Goal: Task Accomplishment & Management: Manage account settings

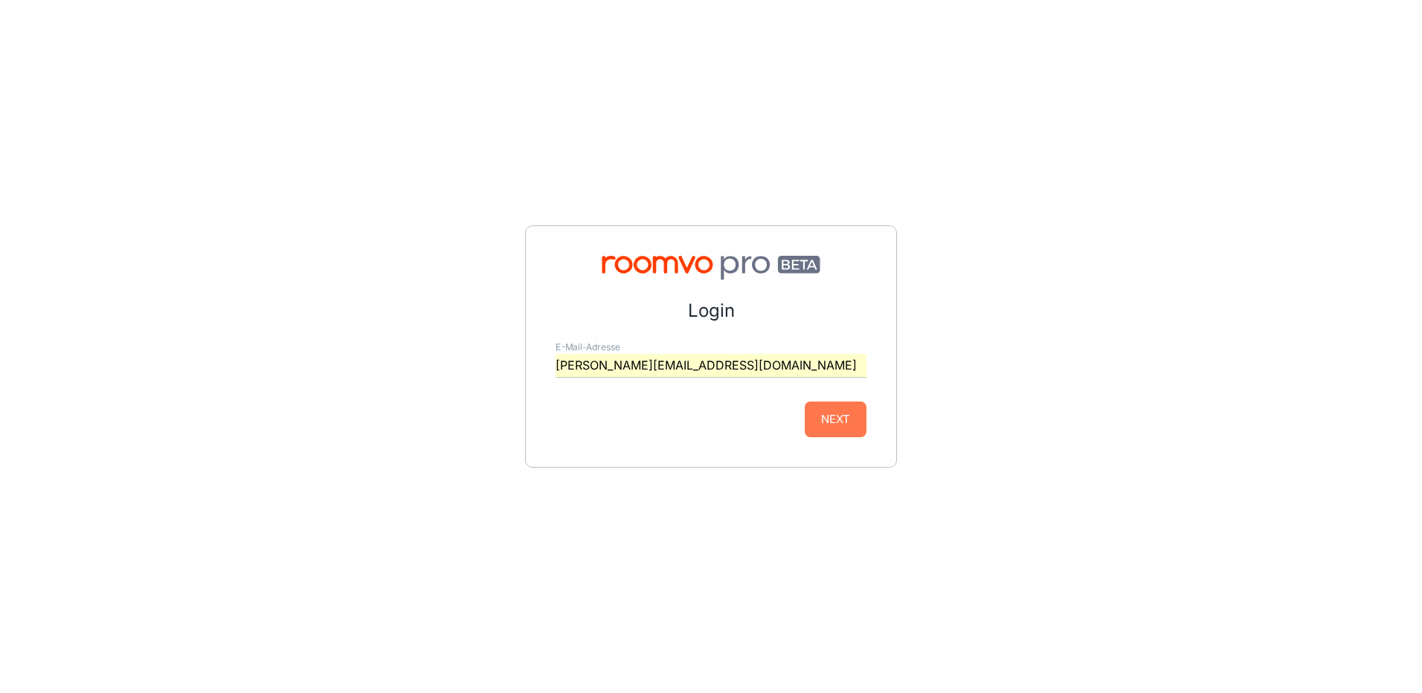
click at [832, 420] on button "Next" at bounding box center [836, 420] width 62 height 36
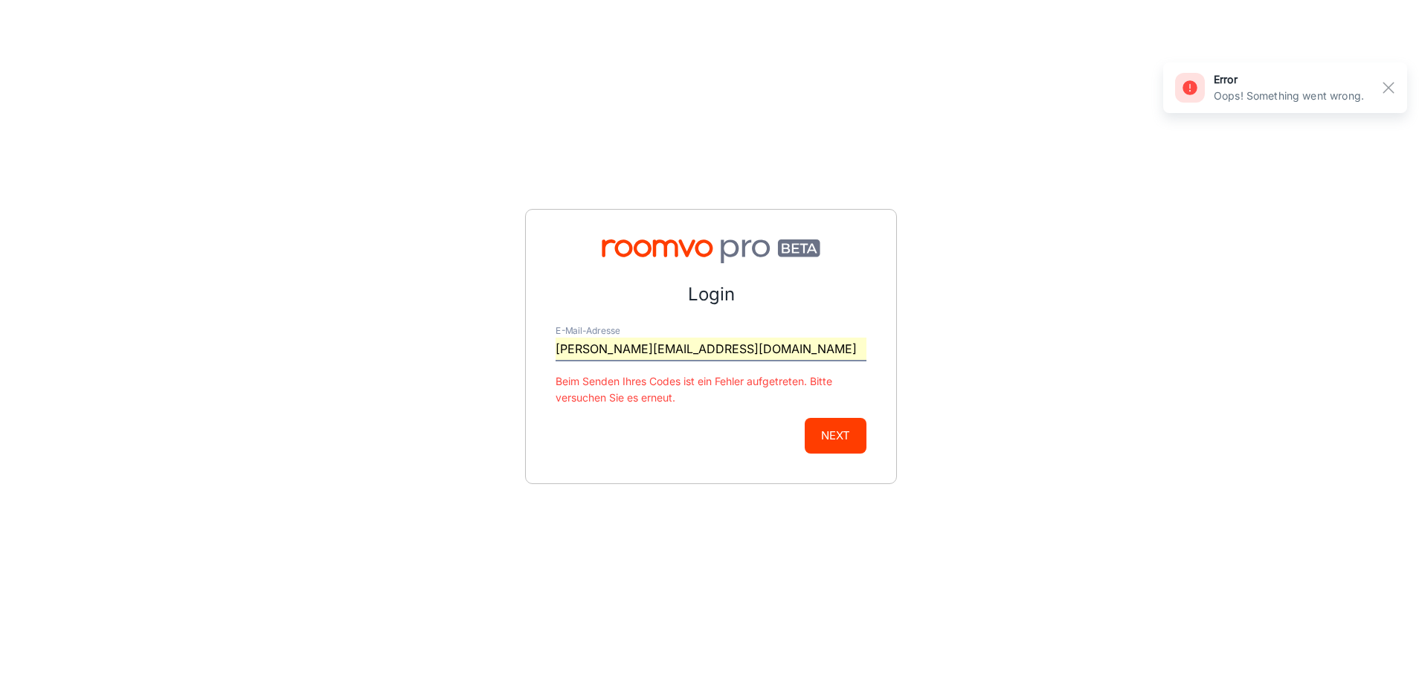
drag, startPoint x: 754, startPoint y: 348, endPoint x: 375, endPoint y: 320, distance: 380.4
click at [418, 320] on div "Login E-Mail-Adresse [PERSON_NAME][EMAIL_ADDRESS][DOMAIN_NAME] [PERSON_NAME] Se…" at bounding box center [711, 346] width 1422 height 693
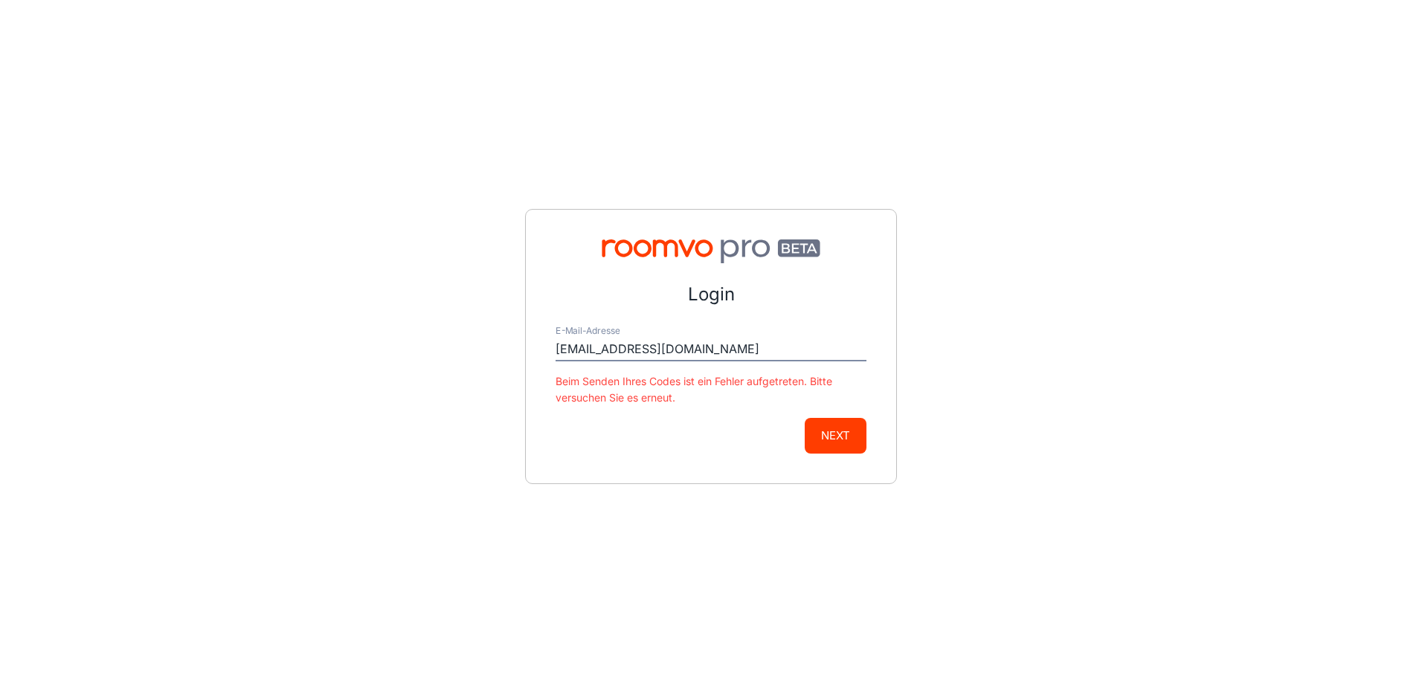
type input "[EMAIL_ADDRESS][DOMAIN_NAME]"
click at [851, 430] on button "Next" at bounding box center [836, 436] width 62 height 36
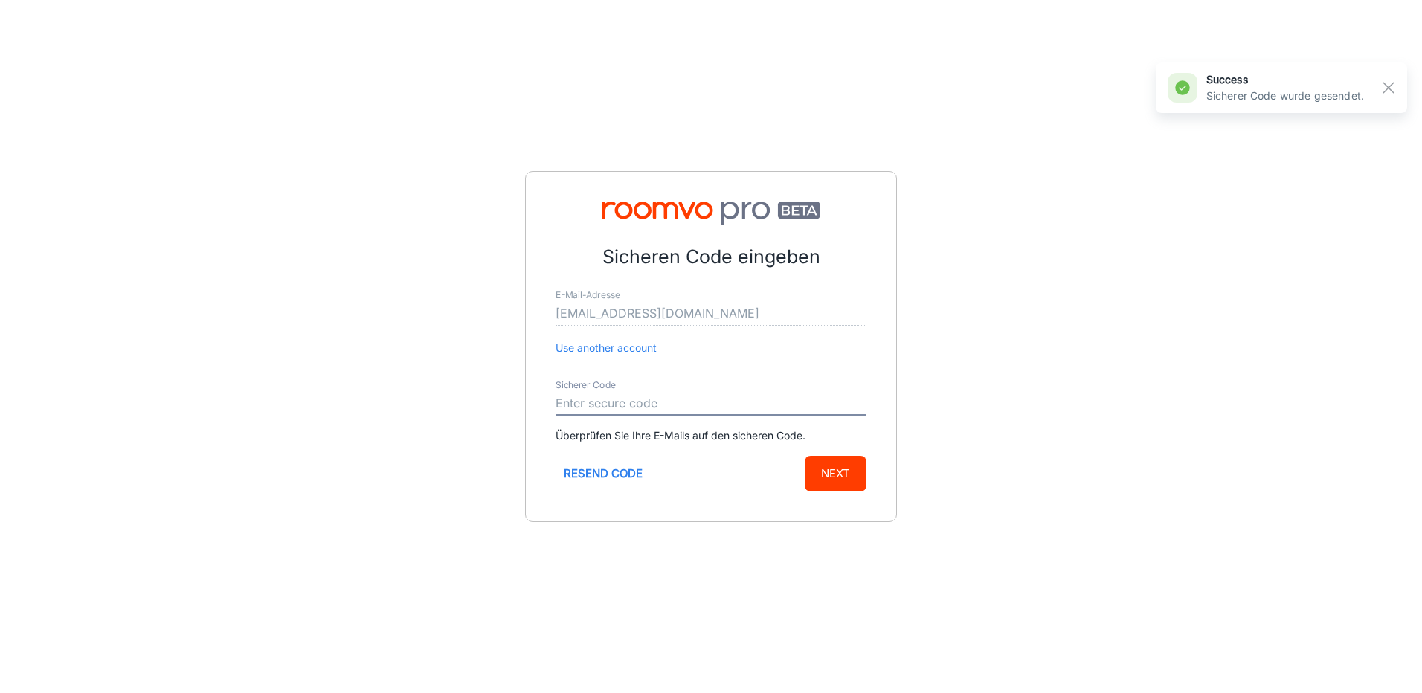
click at [629, 396] on input "Sicherer Code" at bounding box center [711, 404] width 311 height 24
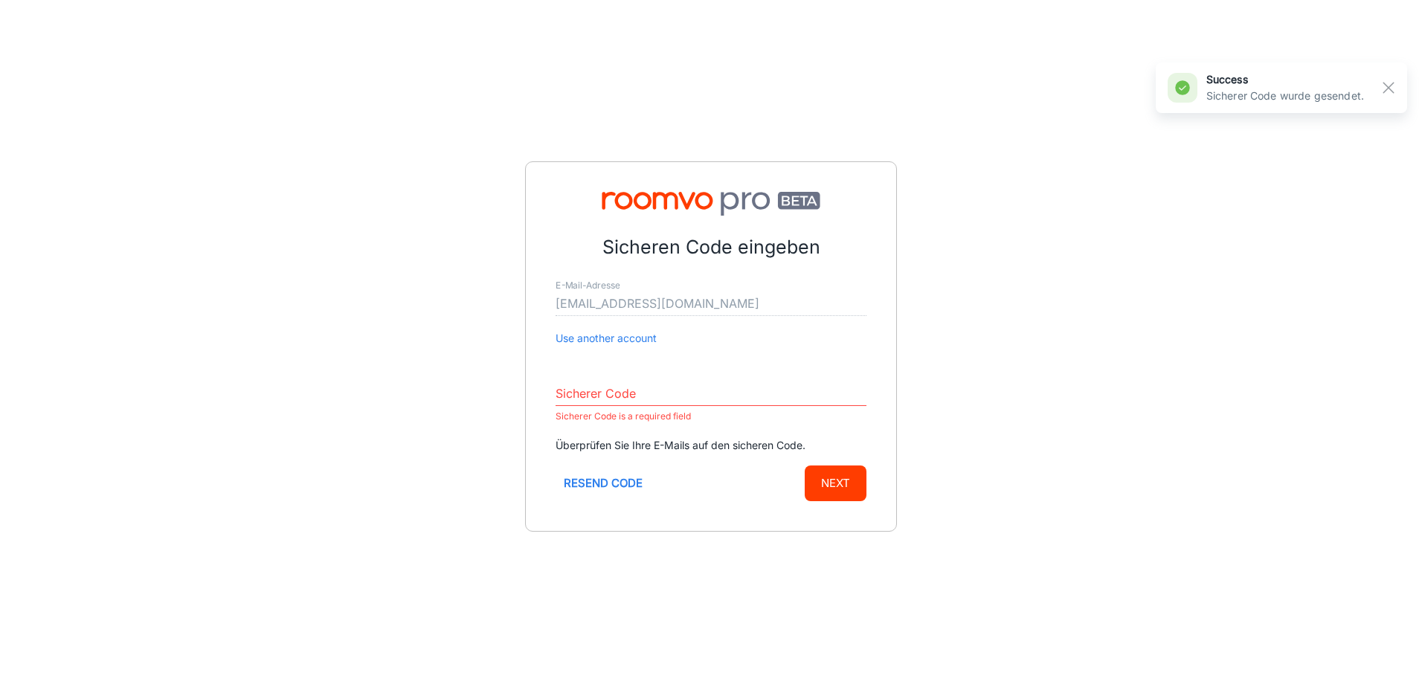
click at [561, 380] on div "Sicherer Code Sicherer Code is a required field" at bounding box center [711, 397] width 311 height 55
click at [573, 389] on input "Sicherer Code" at bounding box center [711, 394] width 311 height 24
paste input "731991"
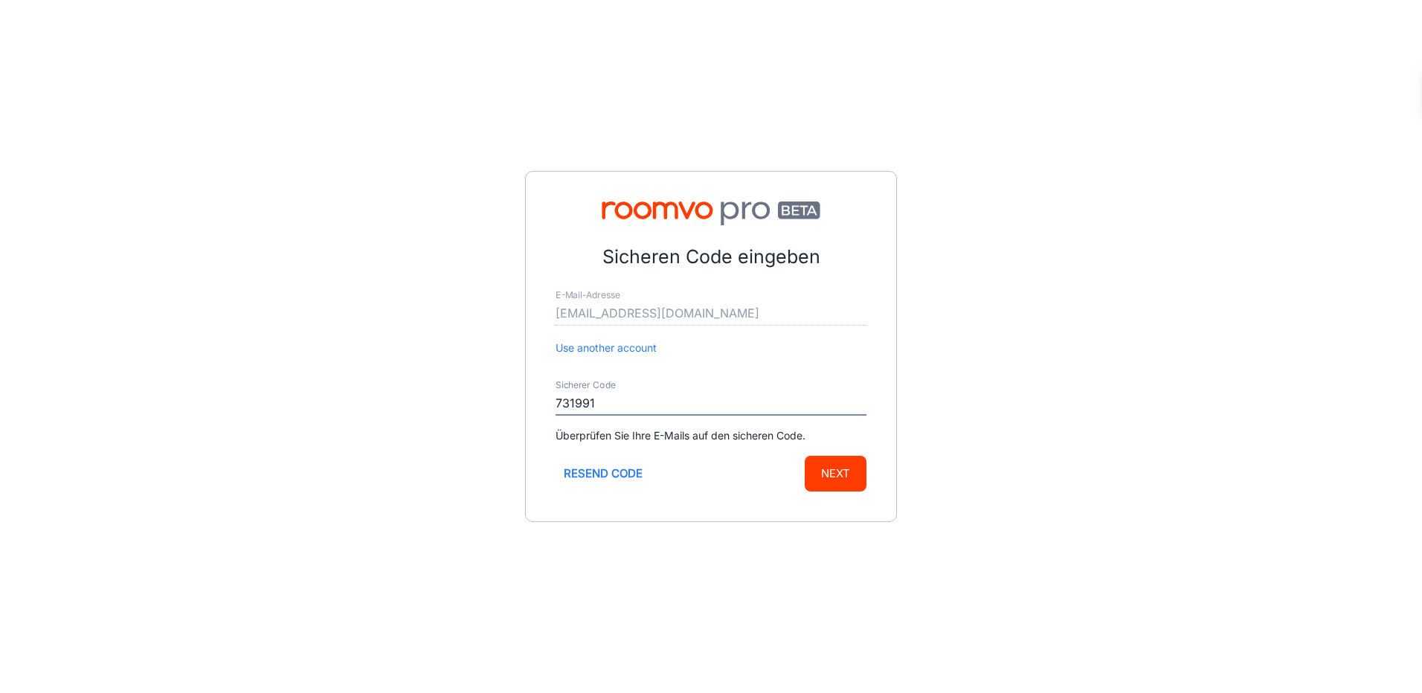
type input "731991"
click at [827, 475] on button "Next" at bounding box center [836, 474] width 62 height 36
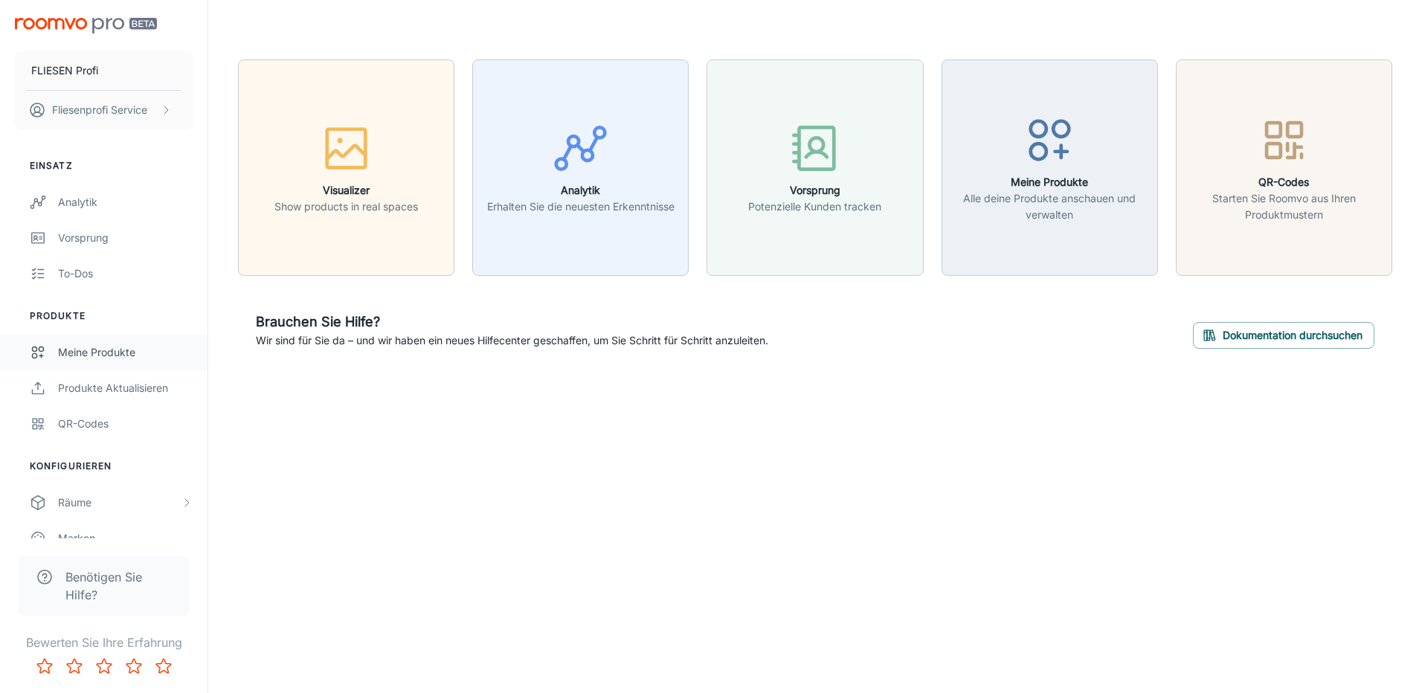
click at [83, 358] on div "Meine Produkte" at bounding box center [125, 352] width 135 height 16
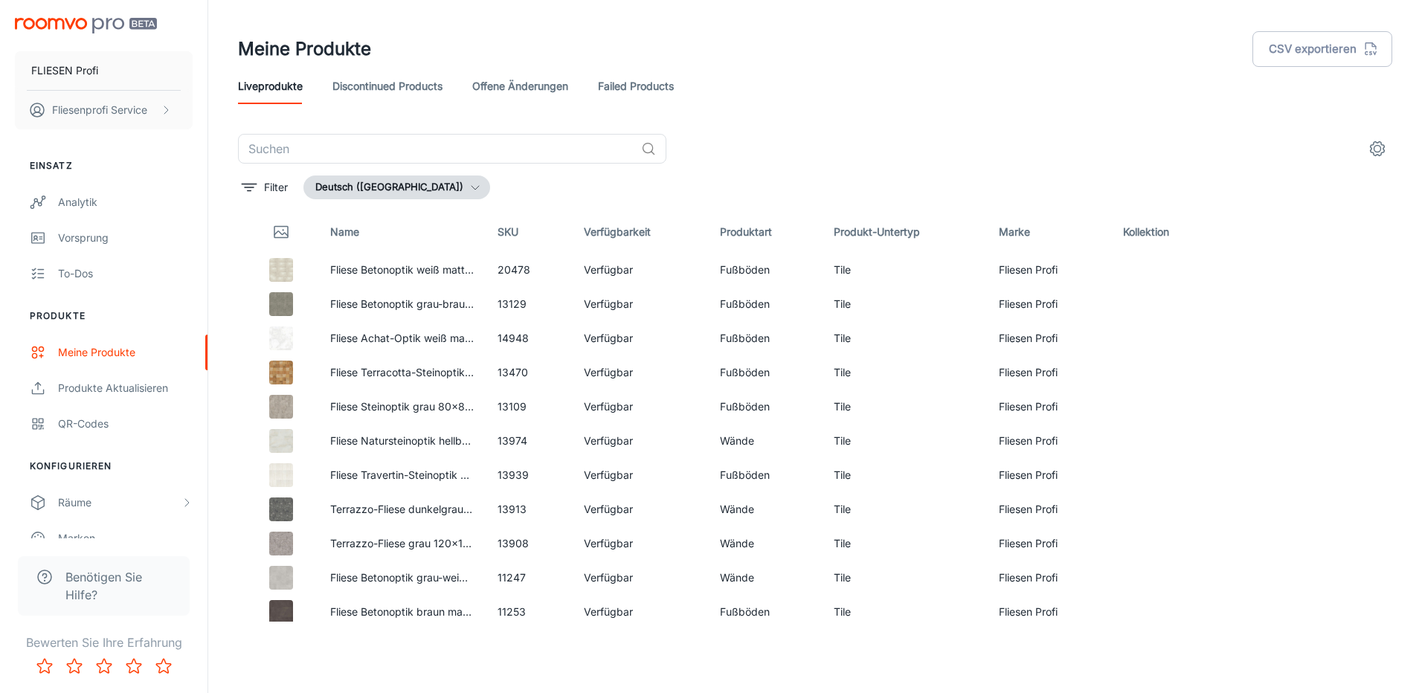
click at [634, 93] on link "Failed Products" at bounding box center [636, 86] width 76 height 36
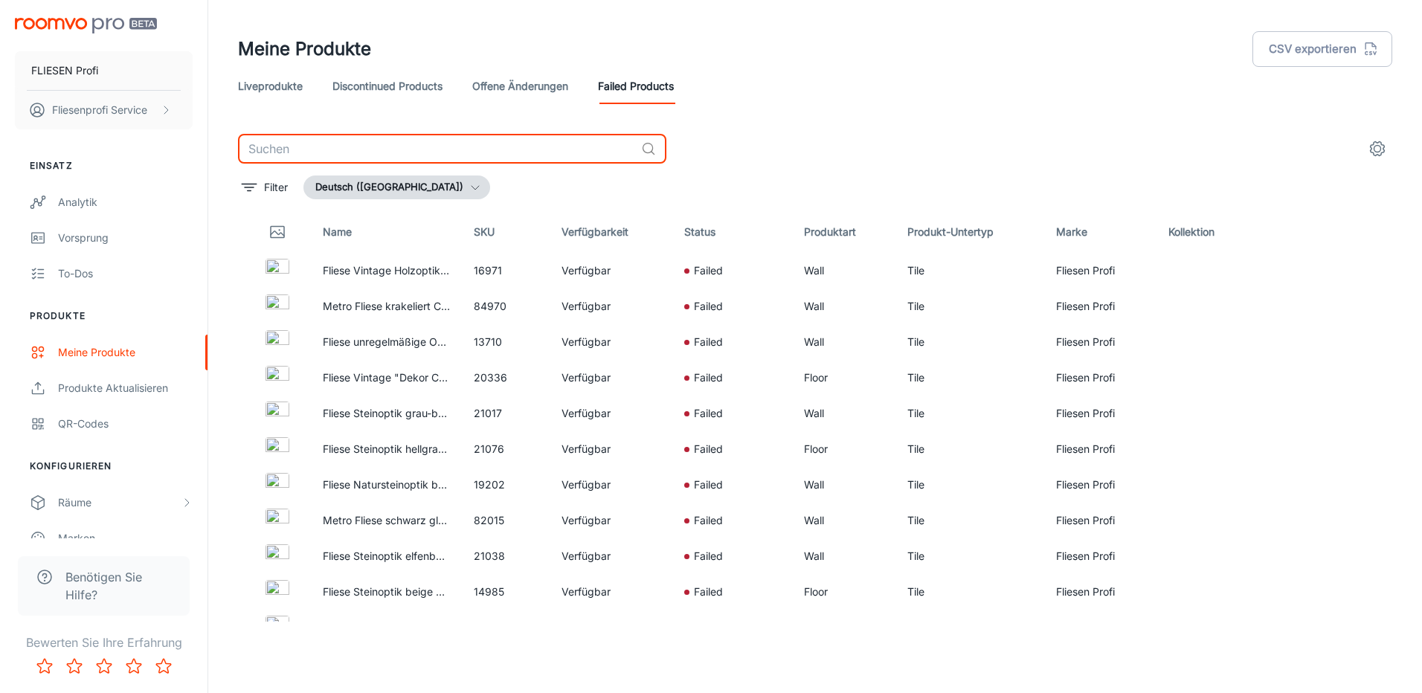
click at [320, 154] on input "text" at bounding box center [436, 149] width 397 height 30
type input "marrakesh"
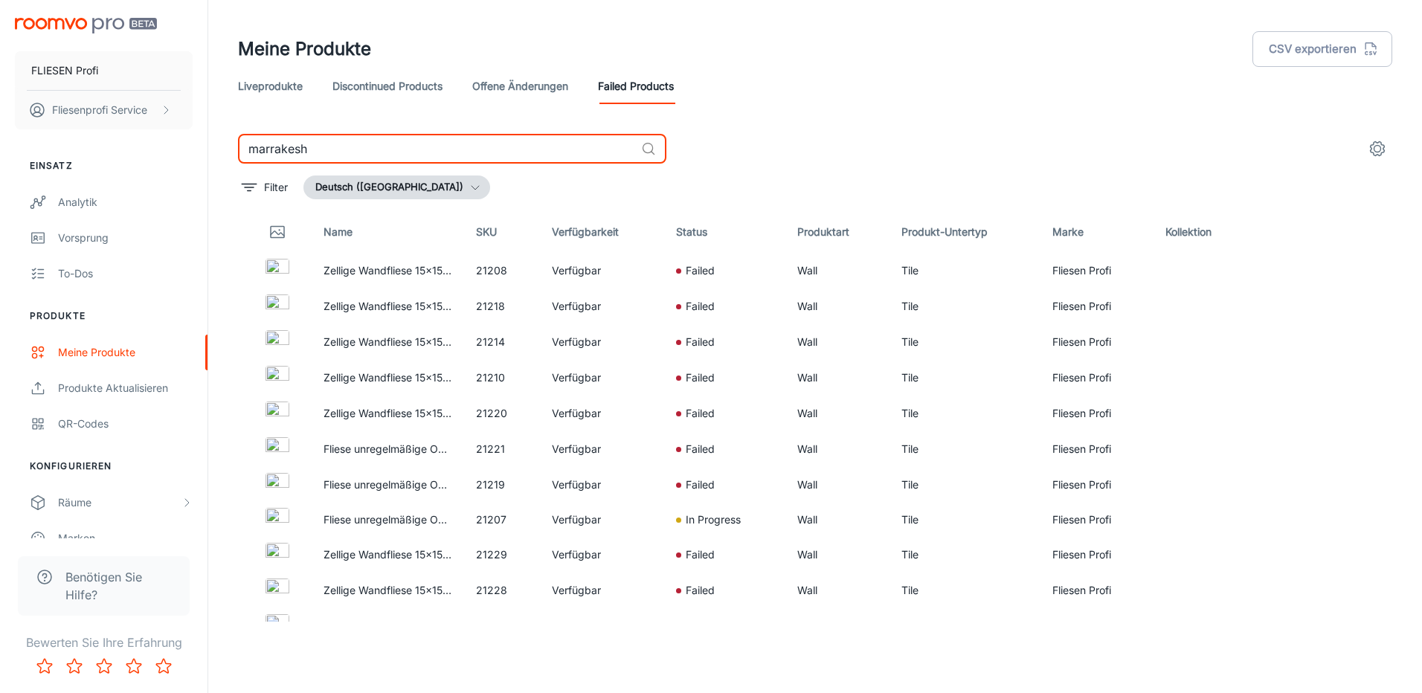
click at [271, 83] on link "Liveprodukte" at bounding box center [270, 86] width 65 height 36
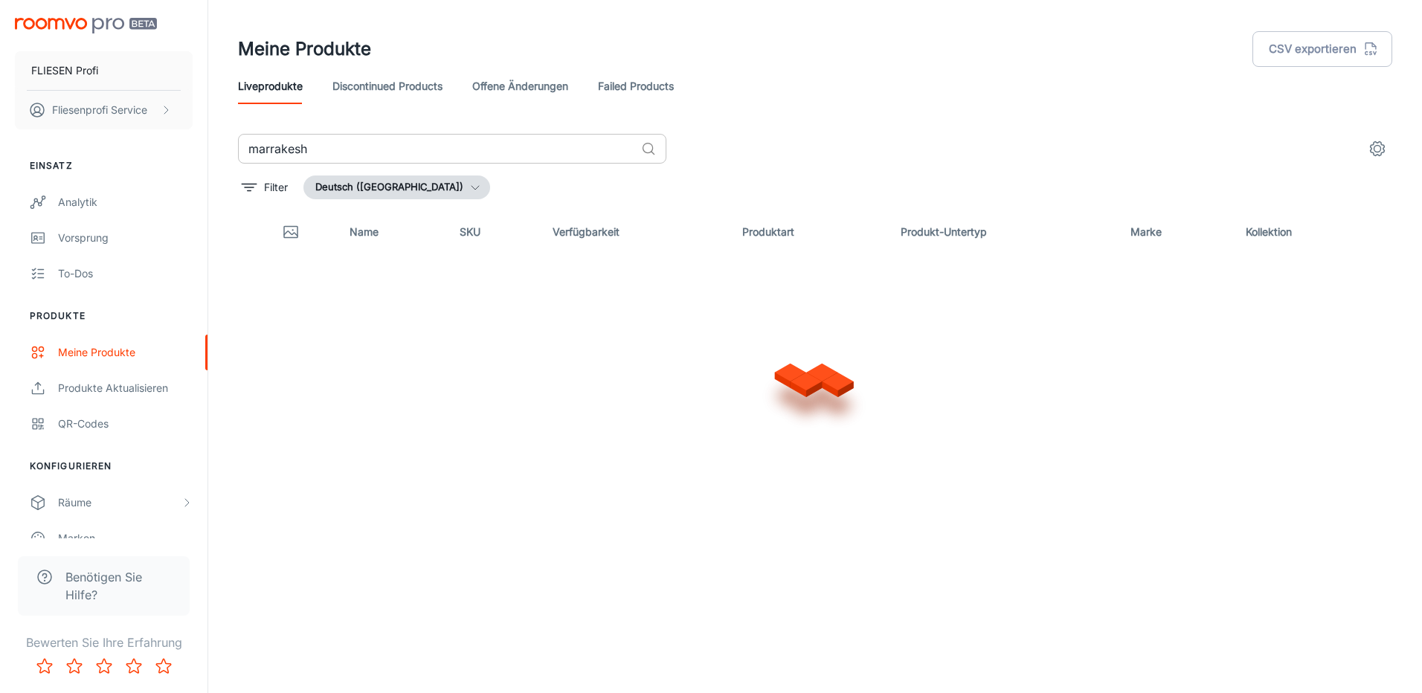
click at [340, 147] on input "marrakesh" at bounding box center [436, 149] width 397 height 30
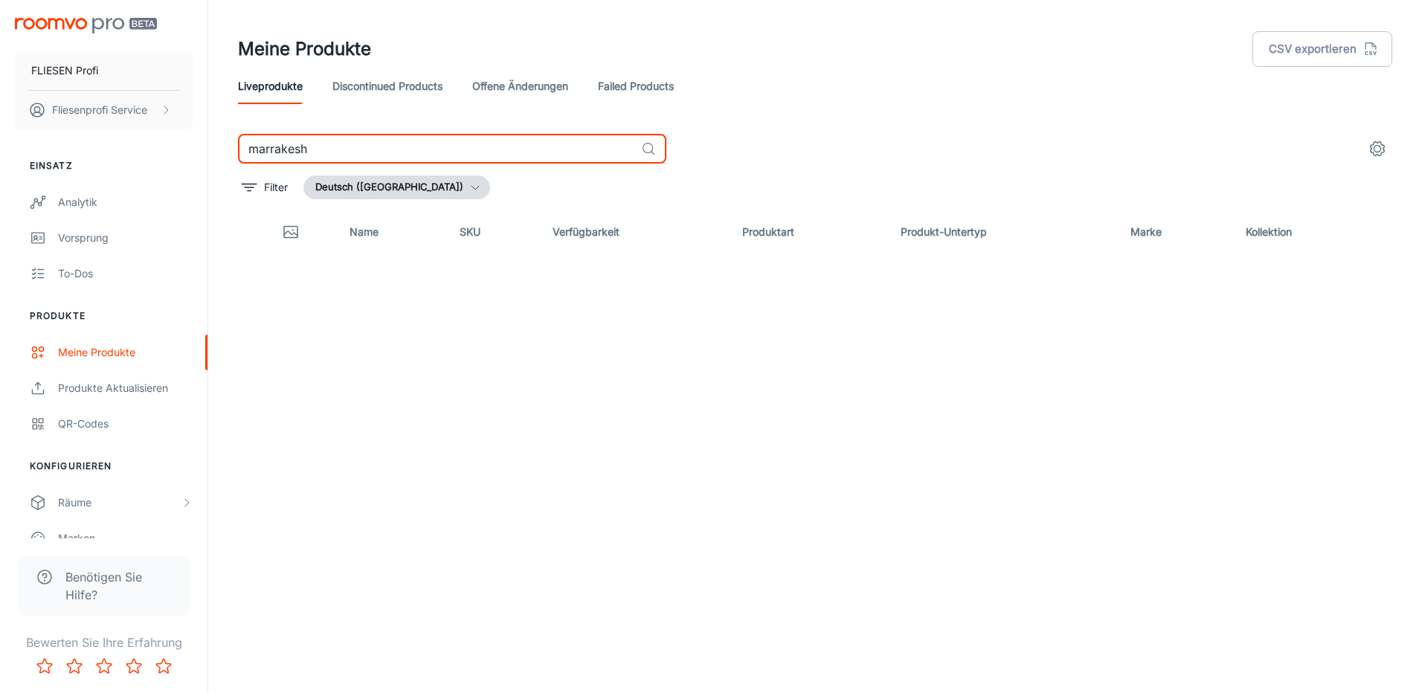
click at [340, 146] on input "marrakesh" at bounding box center [436, 149] width 397 height 30
click at [268, 153] on input "laguna" at bounding box center [436, 149] width 397 height 30
click at [283, 158] on input "marrakesh" at bounding box center [436, 149] width 397 height 30
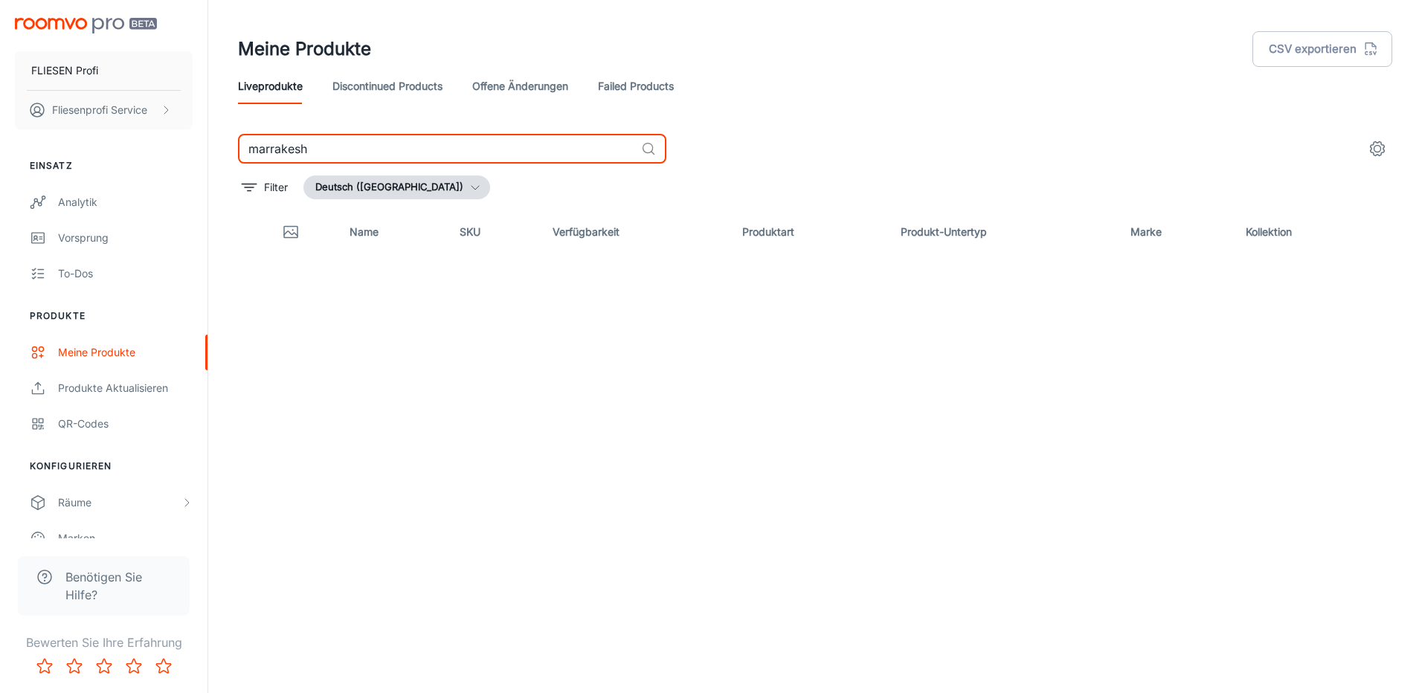
click at [283, 158] on input "marrakesh" at bounding box center [436, 149] width 397 height 30
click at [273, 154] on input "agadir" at bounding box center [436, 149] width 397 height 30
click at [272, 150] on input "kit-kat" at bounding box center [436, 149] width 397 height 30
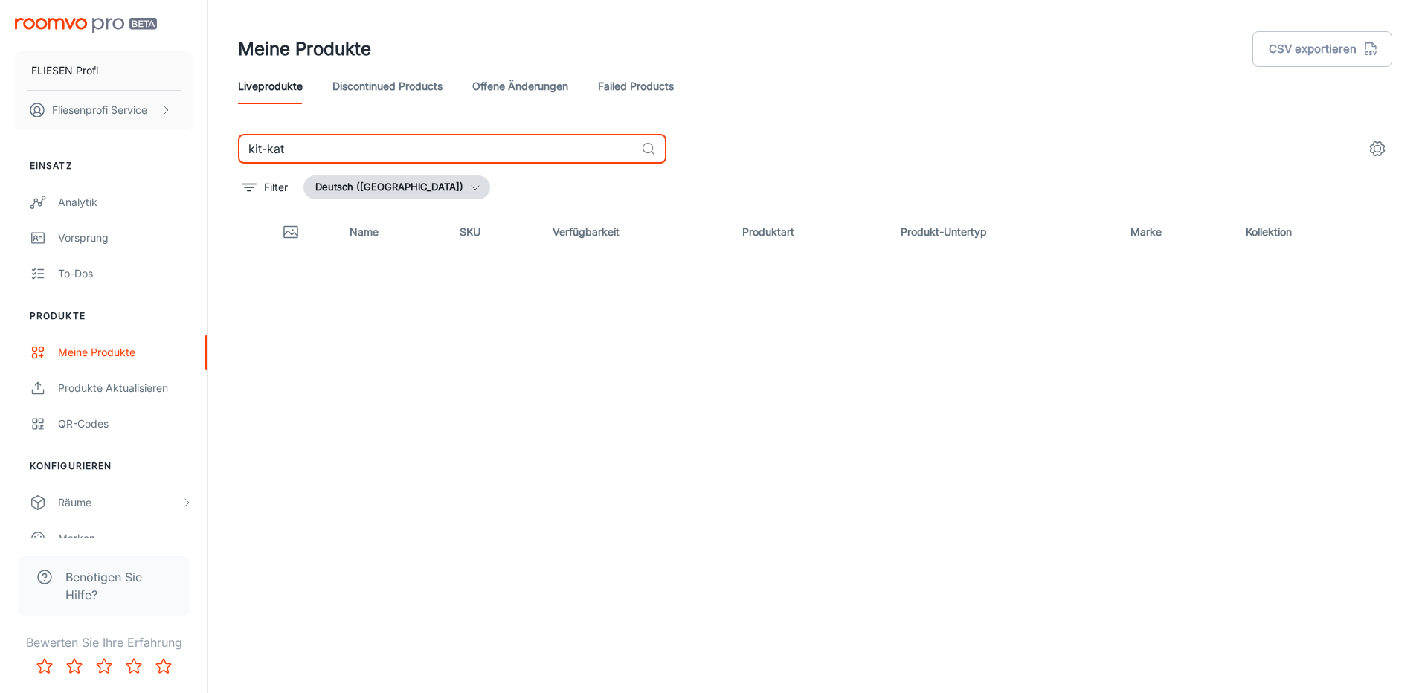
click at [272, 150] on input "kit-kat" at bounding box center [436, 149] width 397 height 30
type input "look"
click at [620, 90] on link "Failed Products" at bounding box center [636, 86] width 76 height 36
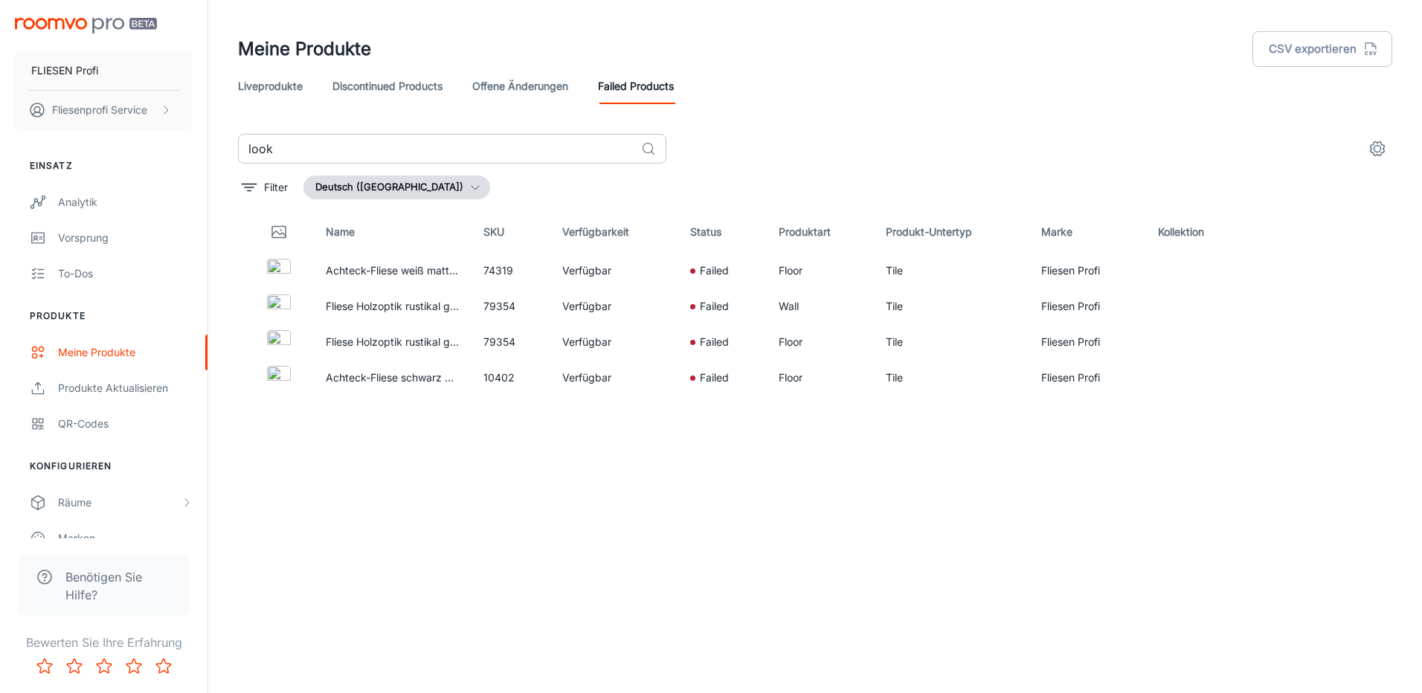
click at [312, 146] on input "look" at bounding box center [436, 149] width 397 height 30
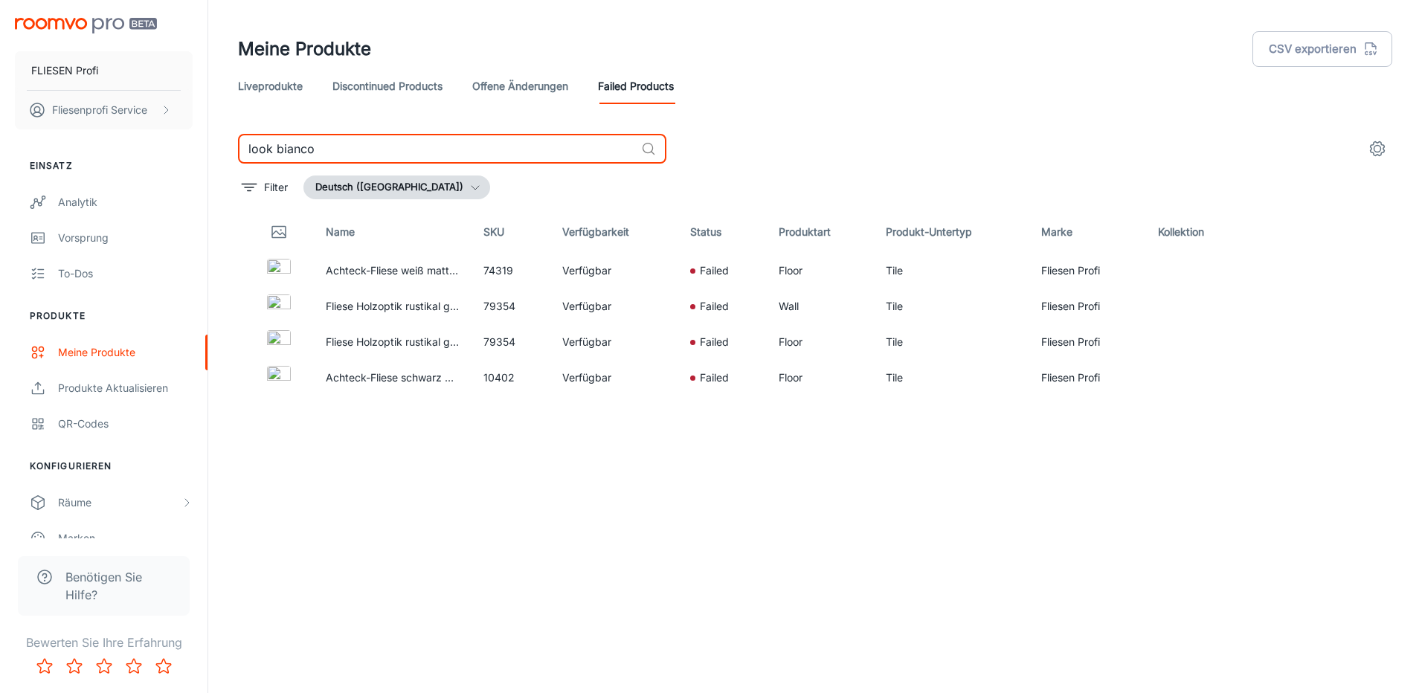
type input "look bianco"
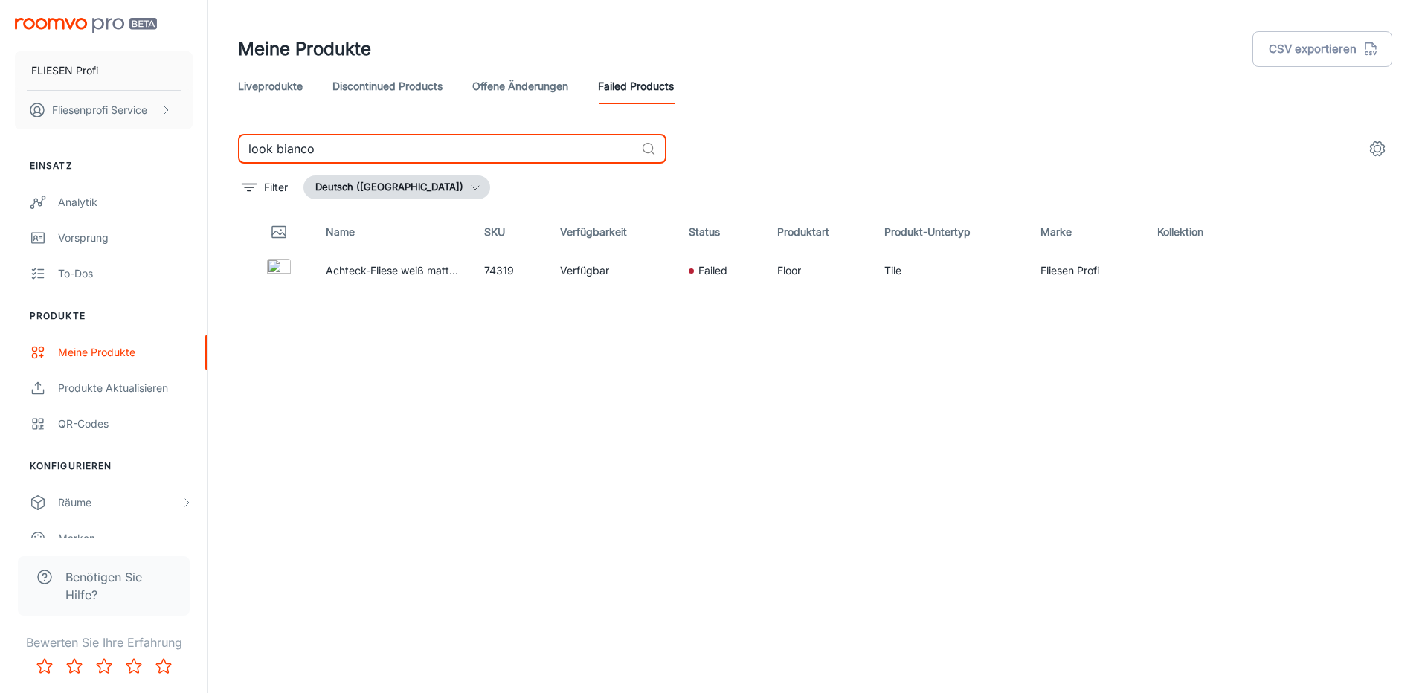
click at [271, 91] on link "Liveprodukte" at bounding box center [270, 86] width 65 height 36
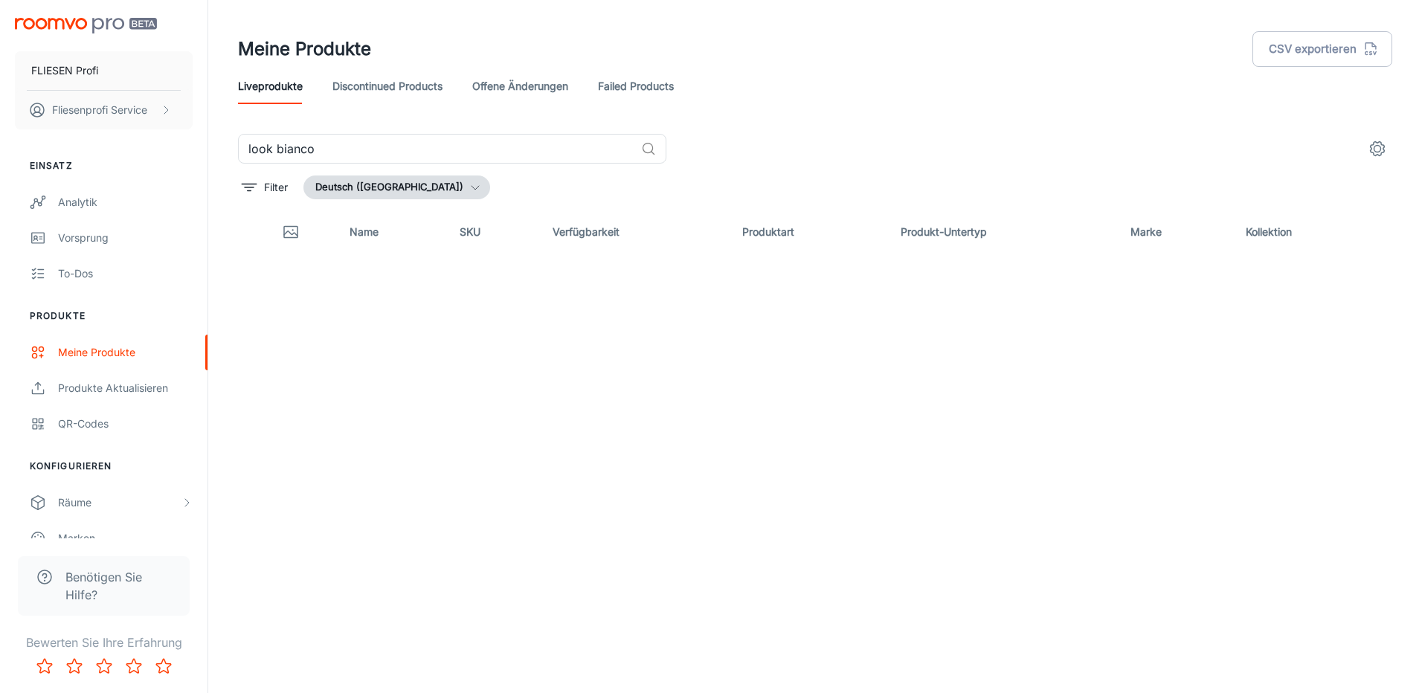
click at [394, 91] on link "Discontinued Products" at bounding box center [387, 86] width 110 height 36
click at [498, 86] on link "offene Änderungen" at bounding box center [520, 86] width 96 height 36
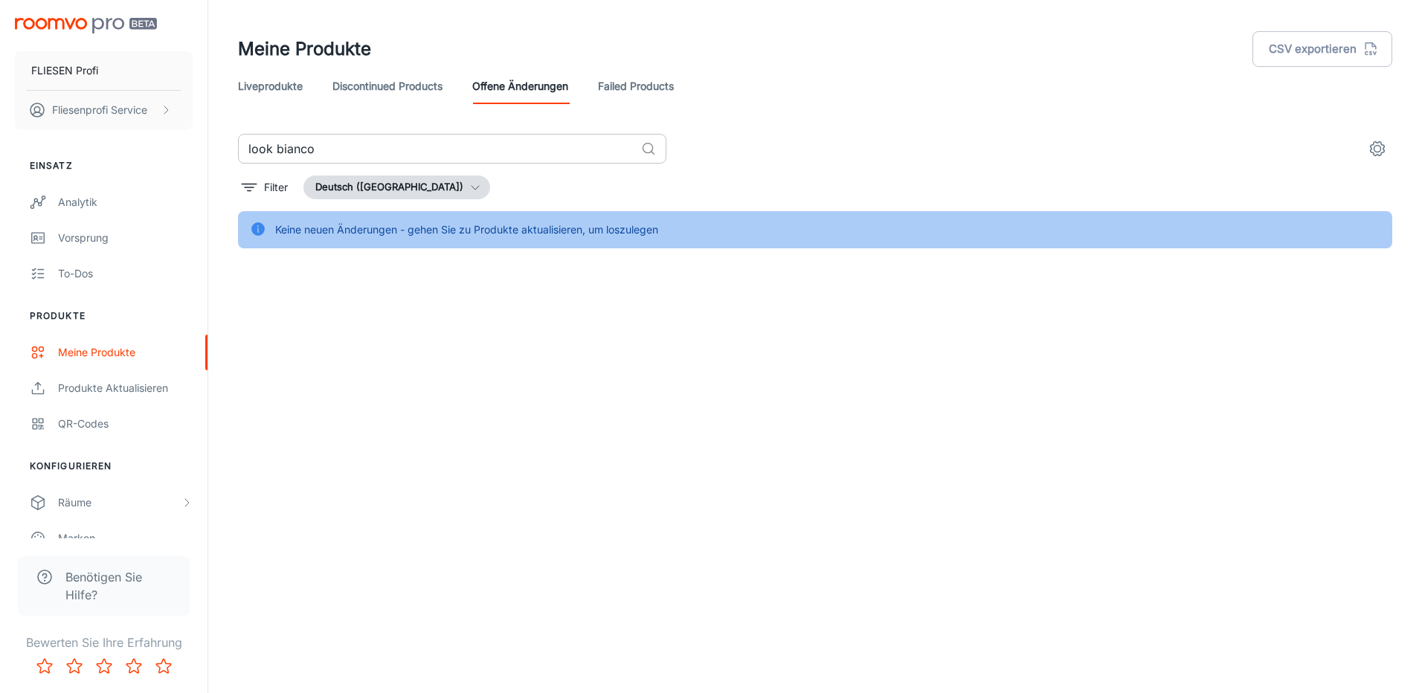
click at [298, 148] on input "look bianco" at bounding box center [436, 149] width 397 height 30
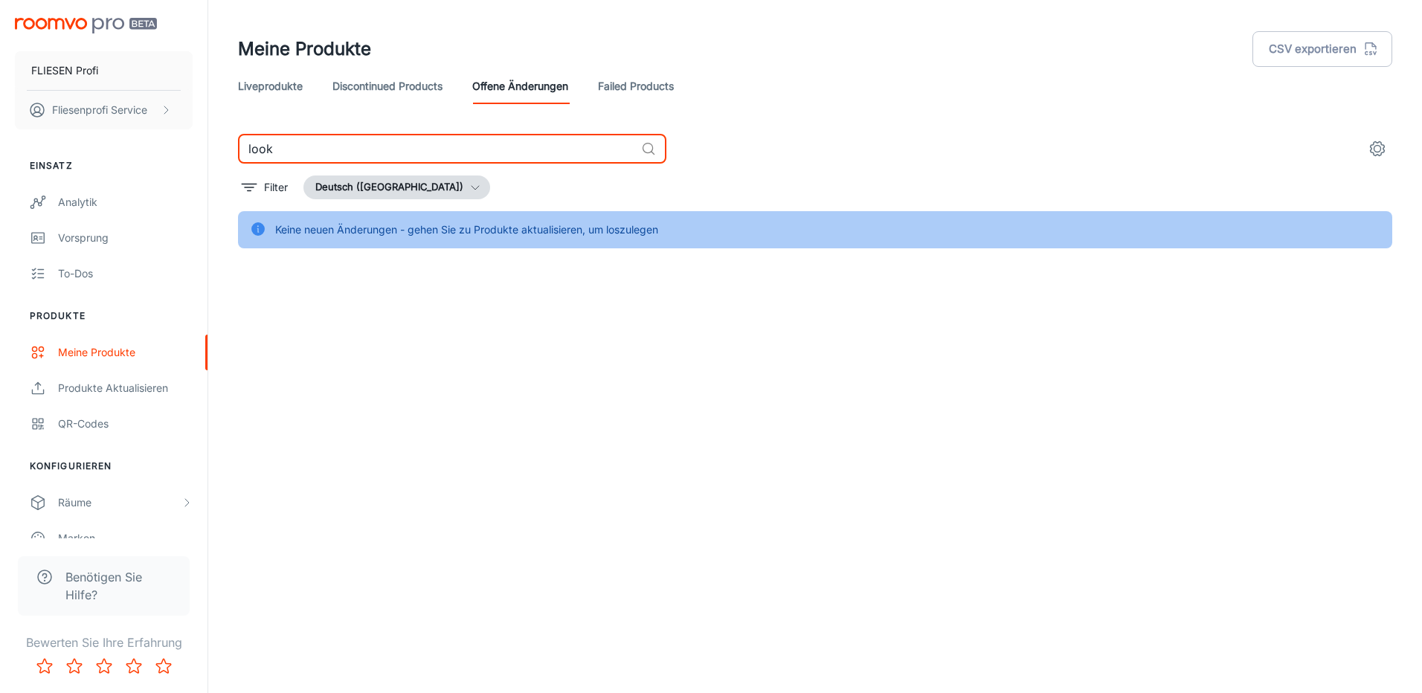
type input "look"
click at [626, 92] on link "Failed Products" at bounding box center [636, 86] width 76 height 36
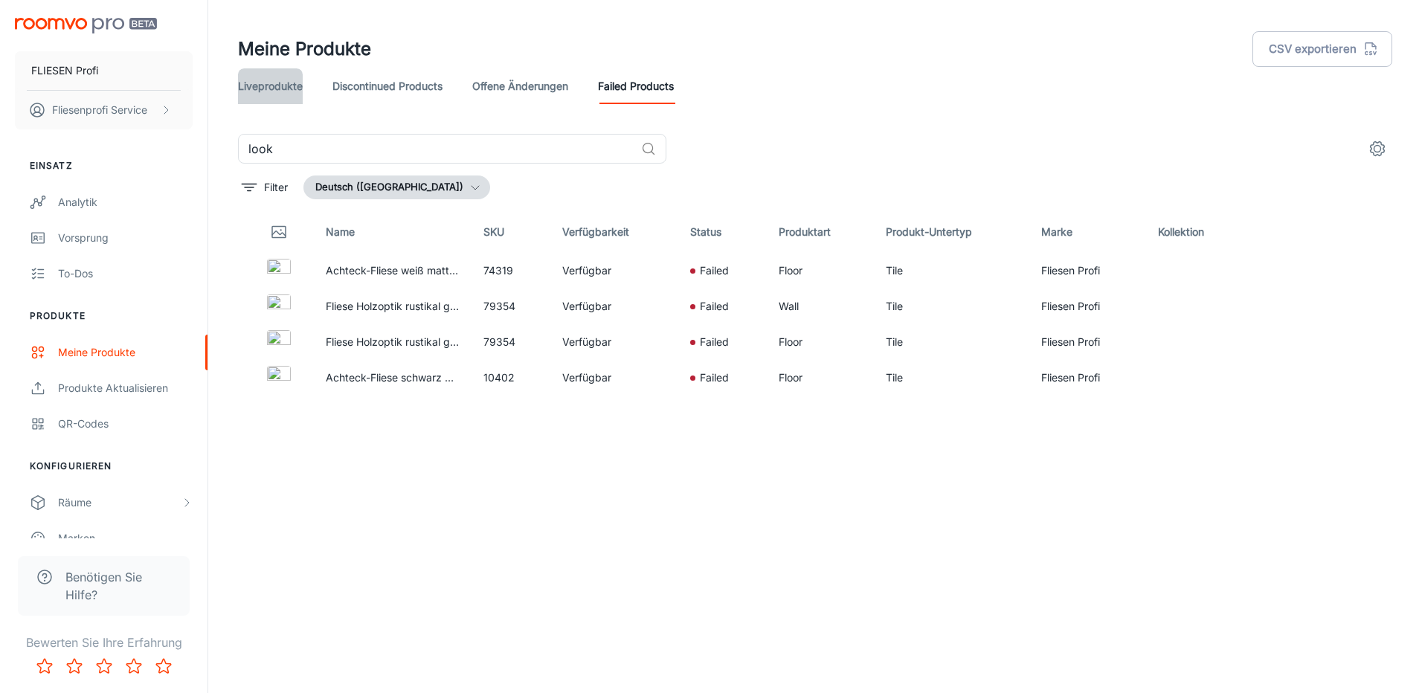
click at [277, 84] on link "Liveprodukte" at bounding box center [270, 86] width 65 height 36
